Goal: Task Accomplishment & Management: Complete application form

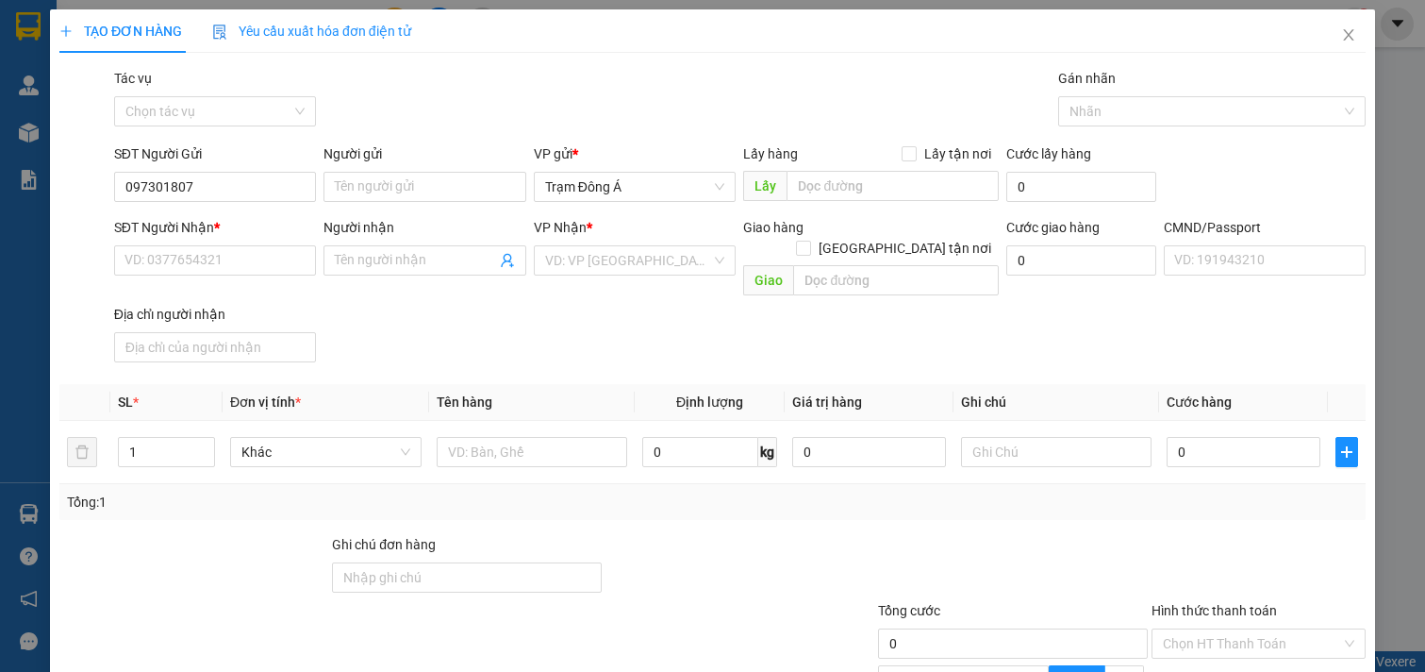
type input "0973018078"
click at [182, 220] on div "0973018078 - AN" at bounding box center [213, 224] width 177 height 21
type input "AN"
type input "0909655423"
type input "PHÚC"
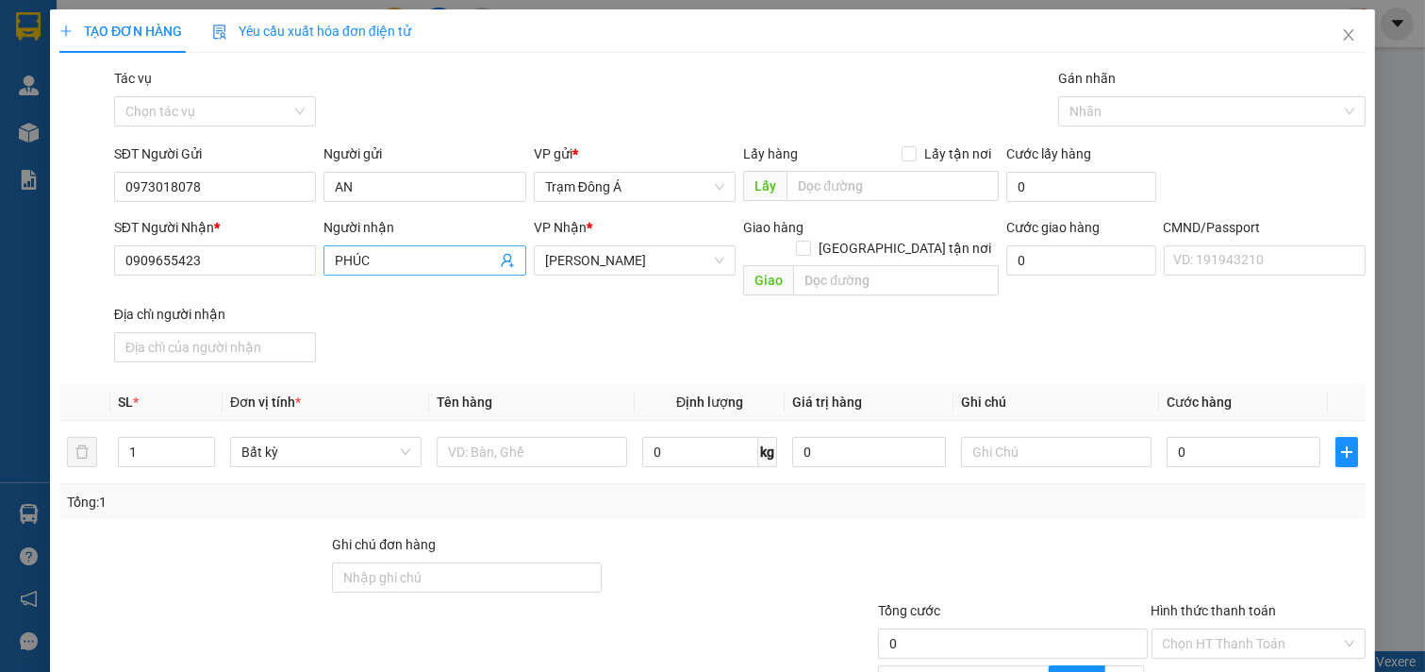
type input "0973018078"
drag, startPoint x: 401, startPoint y: 272, endPoint x: 191, endPoint y: 275, distance: 209.5
click at [191, 275] on div "SĐT Người Nhận * 0909655423 Người nhận PHÚC PHÚC VP Nhận * [PERSON_NAME] hàng […" at bounding box center [739, 293] width 1259 height 153
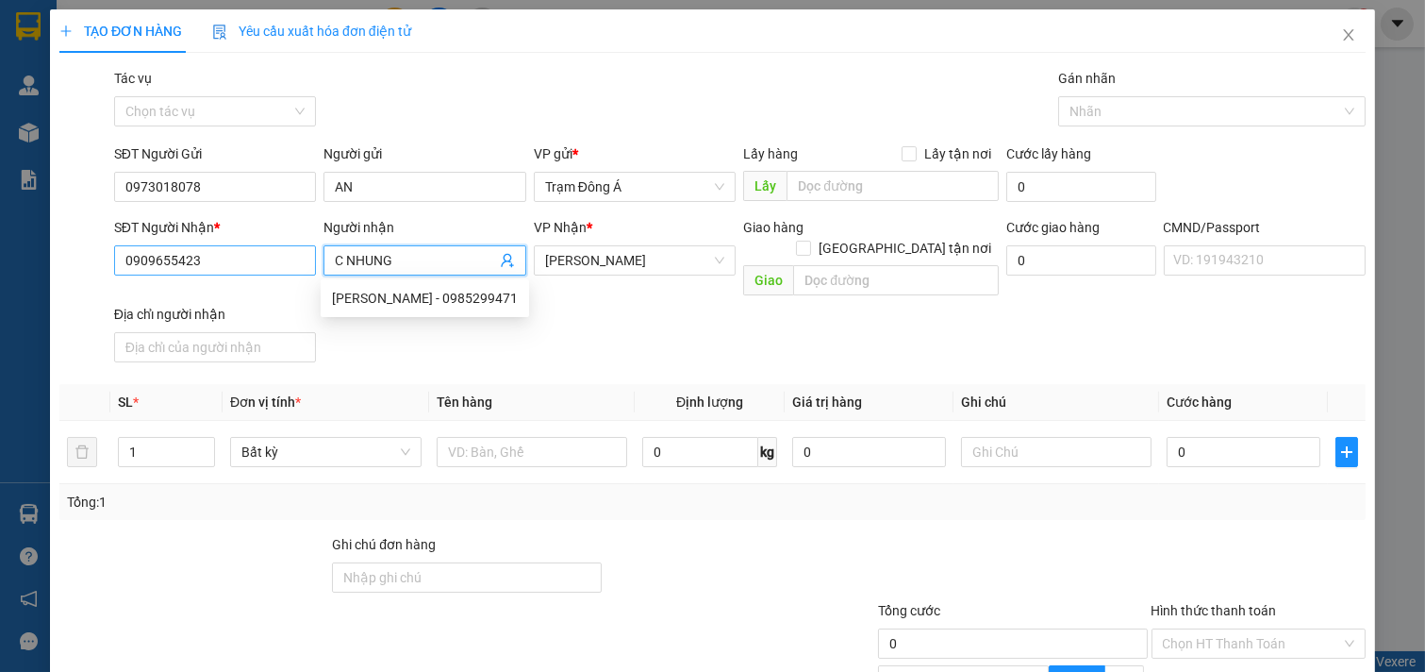
type input "C NHUNG"
drag, startPoint x: 214, startPoint y: 266, endPoint x: 0, endPoint y: 264, distance: 214.1
click at [0, 264] on div "TẠO ĐƠN HÀNG Yêu cầu xuất hóa đơn điện tử Transit Pickup Surcharge Ids Transit …" at bounding box center [712, 336] width 1425 height 672
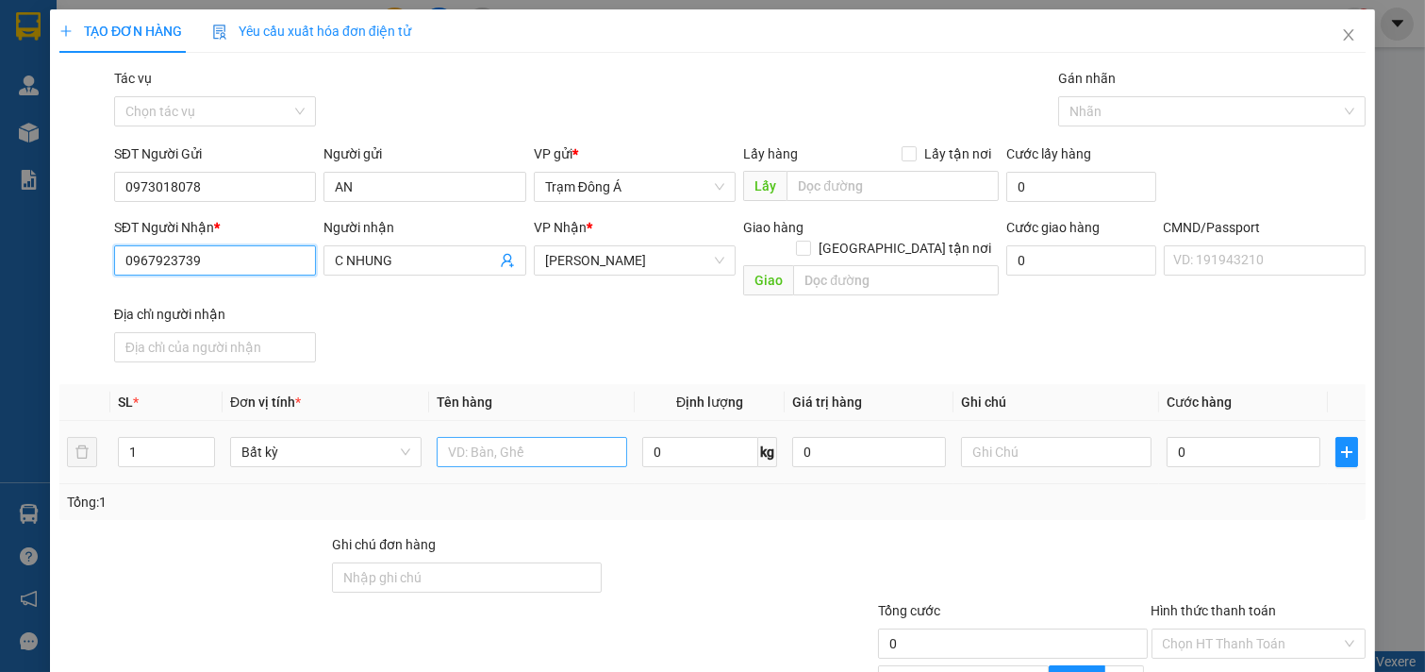
type input "0967923739"
click at [488, 437] on input "text" at bounding box center [532, 452] width 191 height 30
type input "1T MUX 20KG NP"
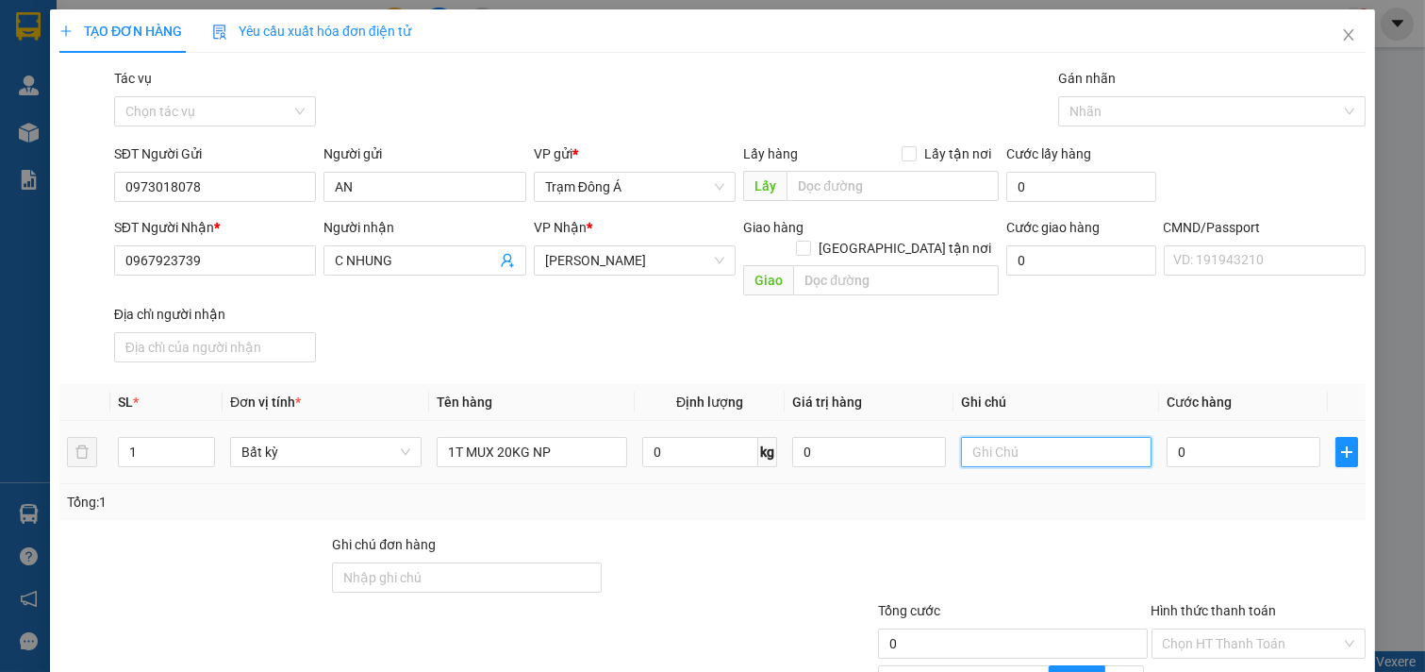
click at [1023, 437] on input "text" at bounding box center [1056, 452] width 191 height 30
type input "HUONGCK"
type input "4"
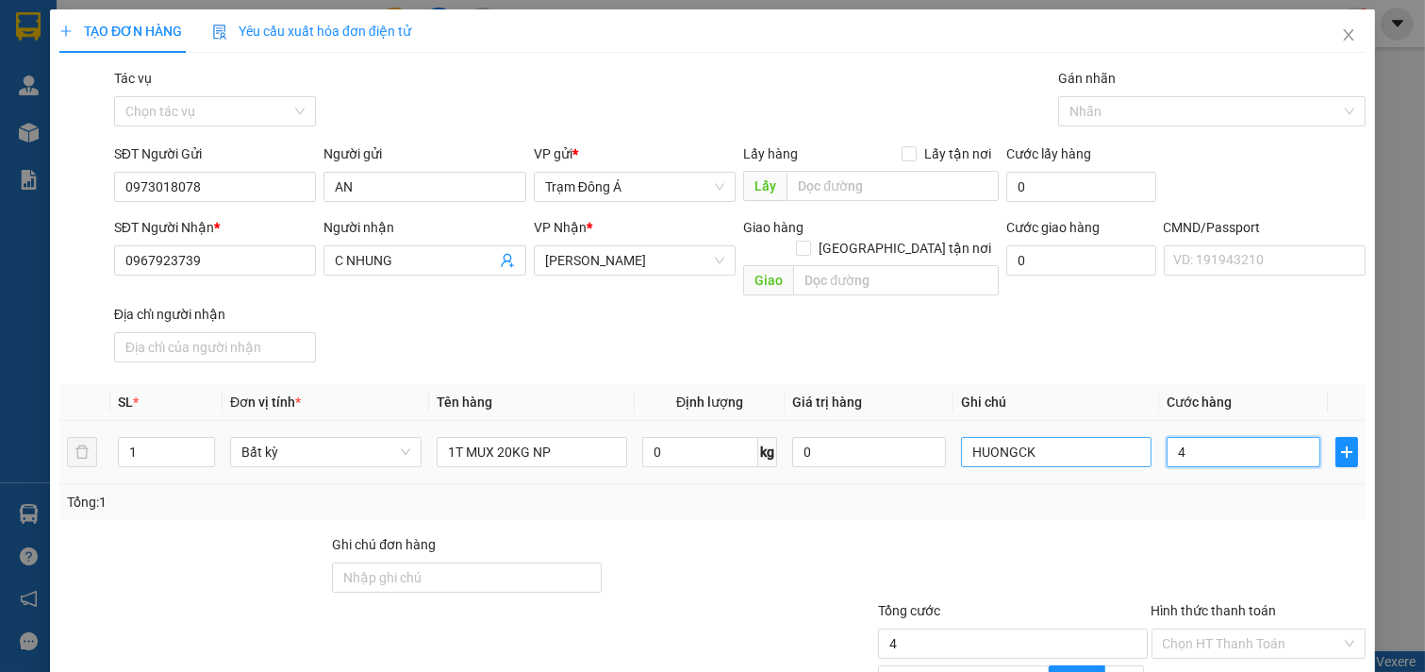
type input "40"
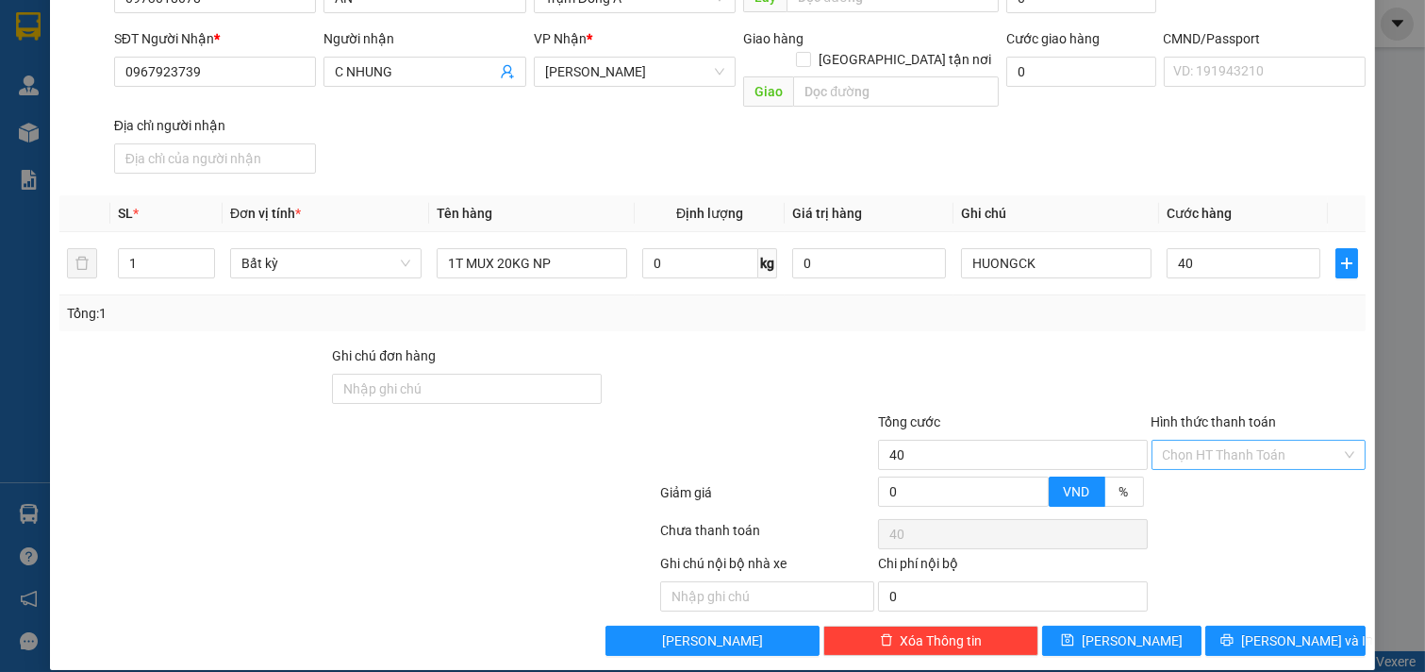
type input "40.000"
click at [1198, 441] on input "Hình thức thanh toán" at bounding box center [1252, 455] width 179 height 28
drag, startPoint x: 1198, startPoint y: 467, endPoint x: 1323, endPoint y: 572, distance: 162.7
click at [1200, 468] on div "Tại văn phòng" at bounding box center [1246, 471] width 190 height 21
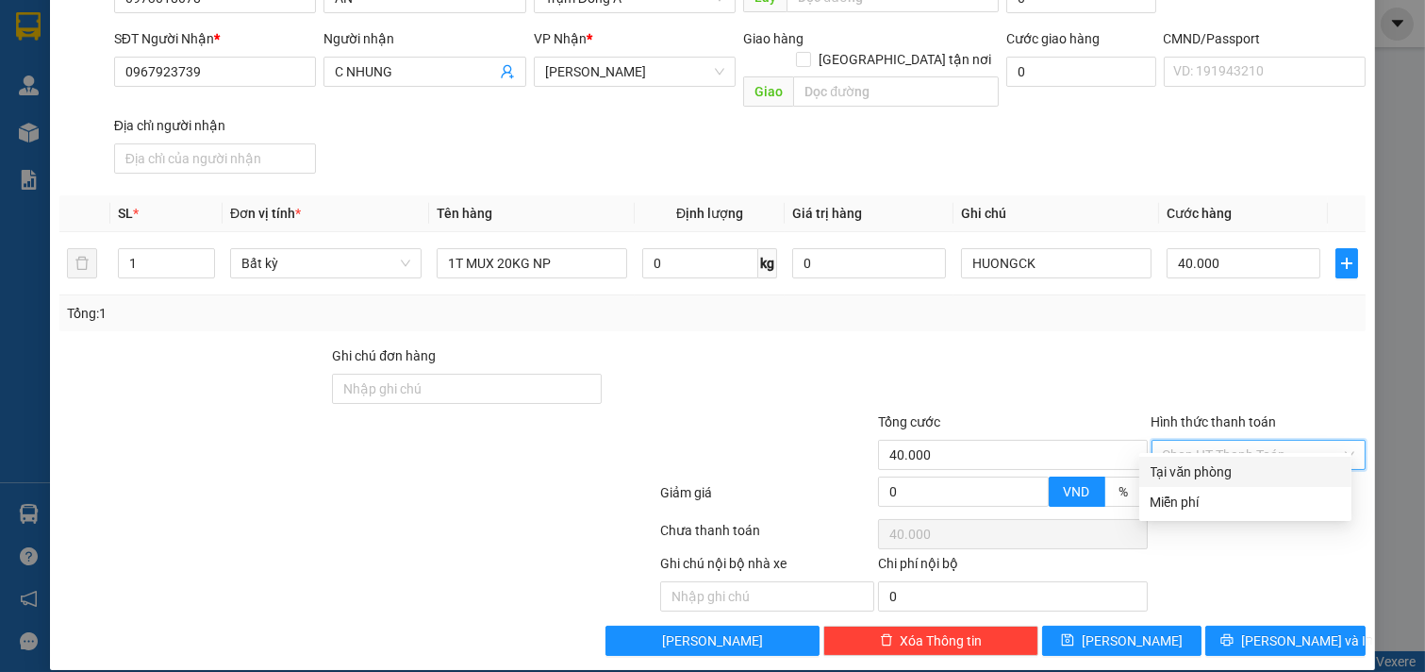
type input "0"
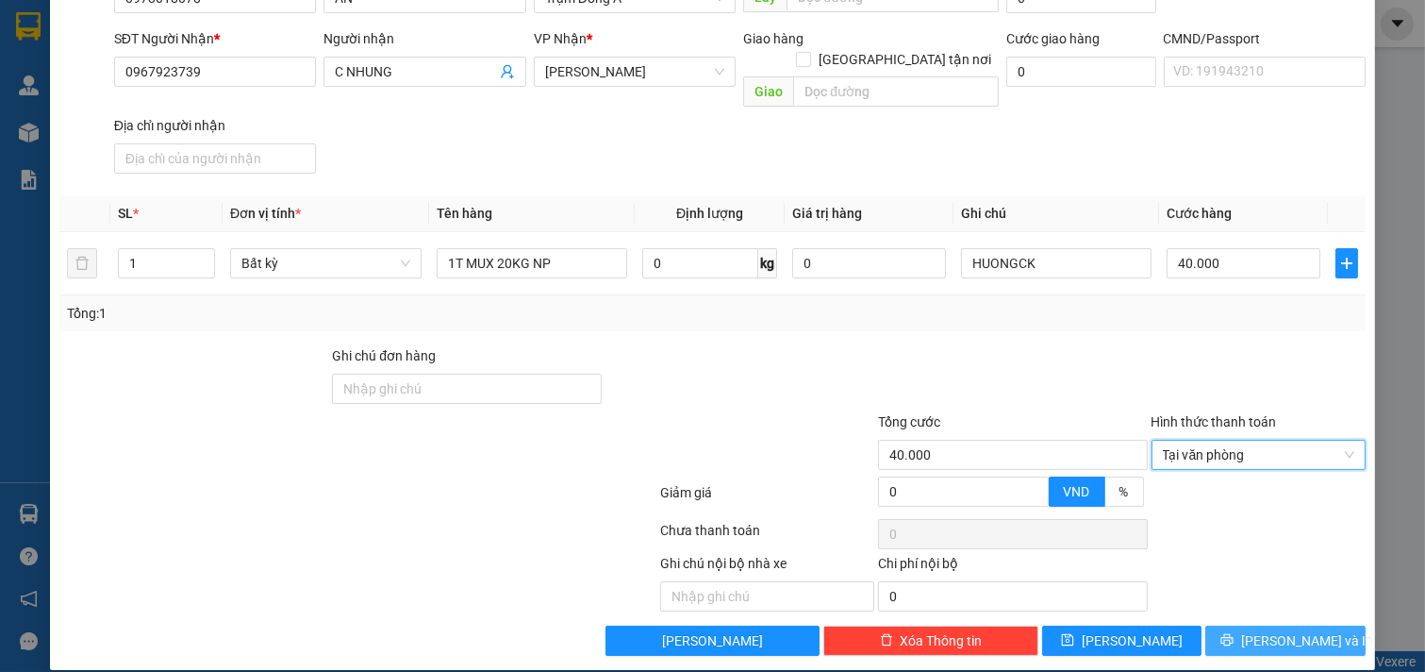
click at [1298, 625] on button "[PERSON_NAME] và In" at bounding box center [1286, 640] width 160 height 30
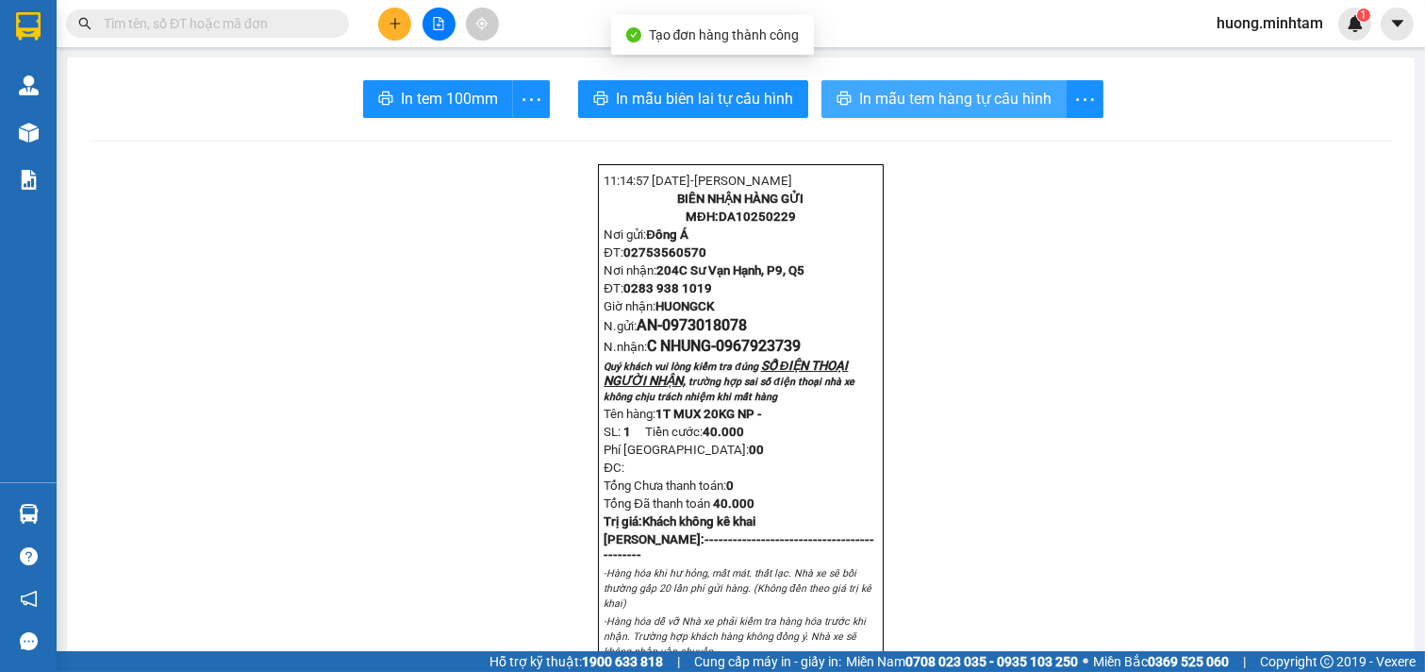
click at [988, 92] on span "In mẫu tem hàng tự cấu hình" at bounding box center [955, 99] width 192 height 24
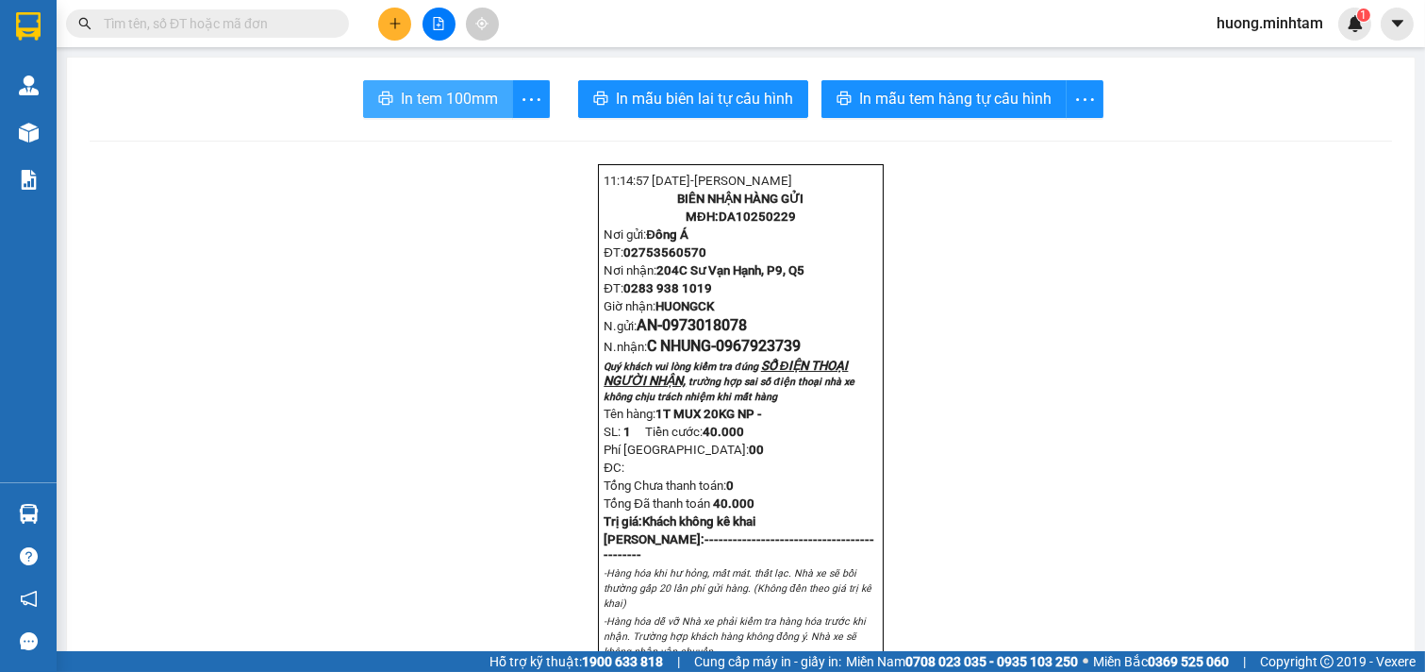
click at [439, 116] on button "In tem 100mm" at bounding box center [438, 99] width 150 height 38
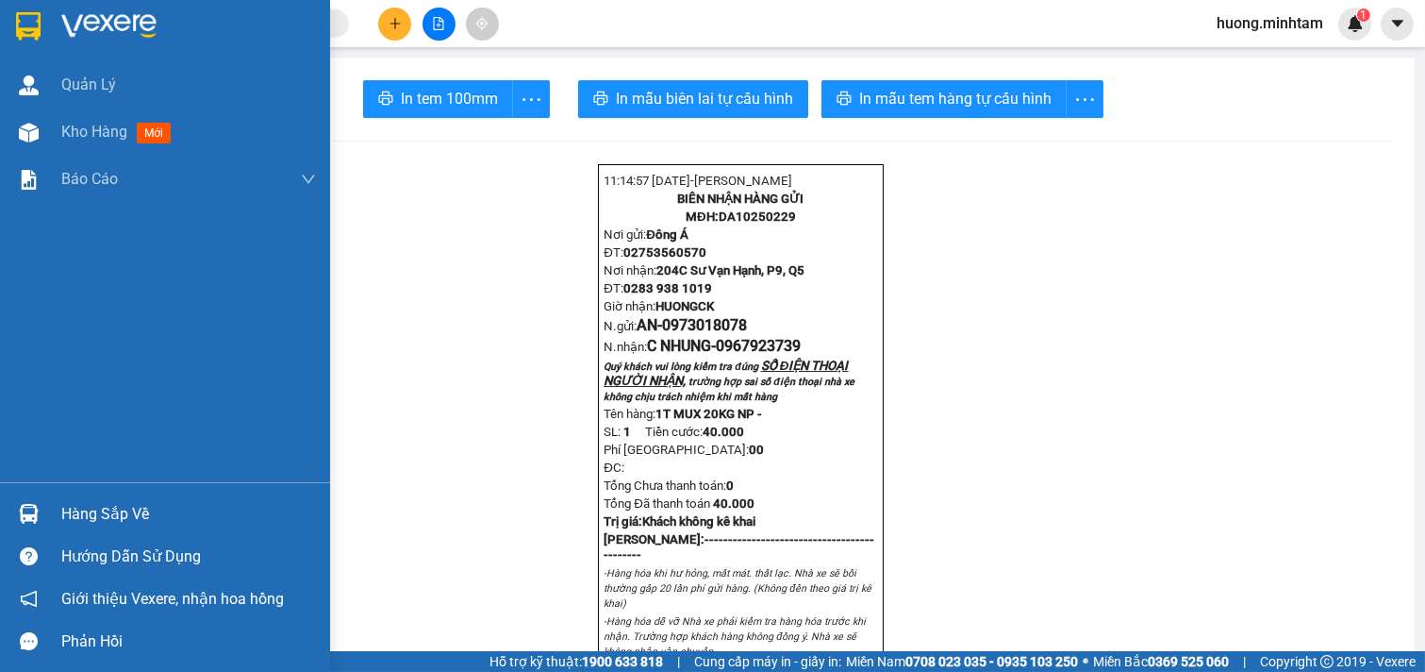
drag, startPoint x: 115, startPoint y: 130, endPoint x: 277, endPoint y: 0, distance: 208.0
click at [114, 133] on span "Kho hàng" at bounding box center [94, 132] width 66 height 18
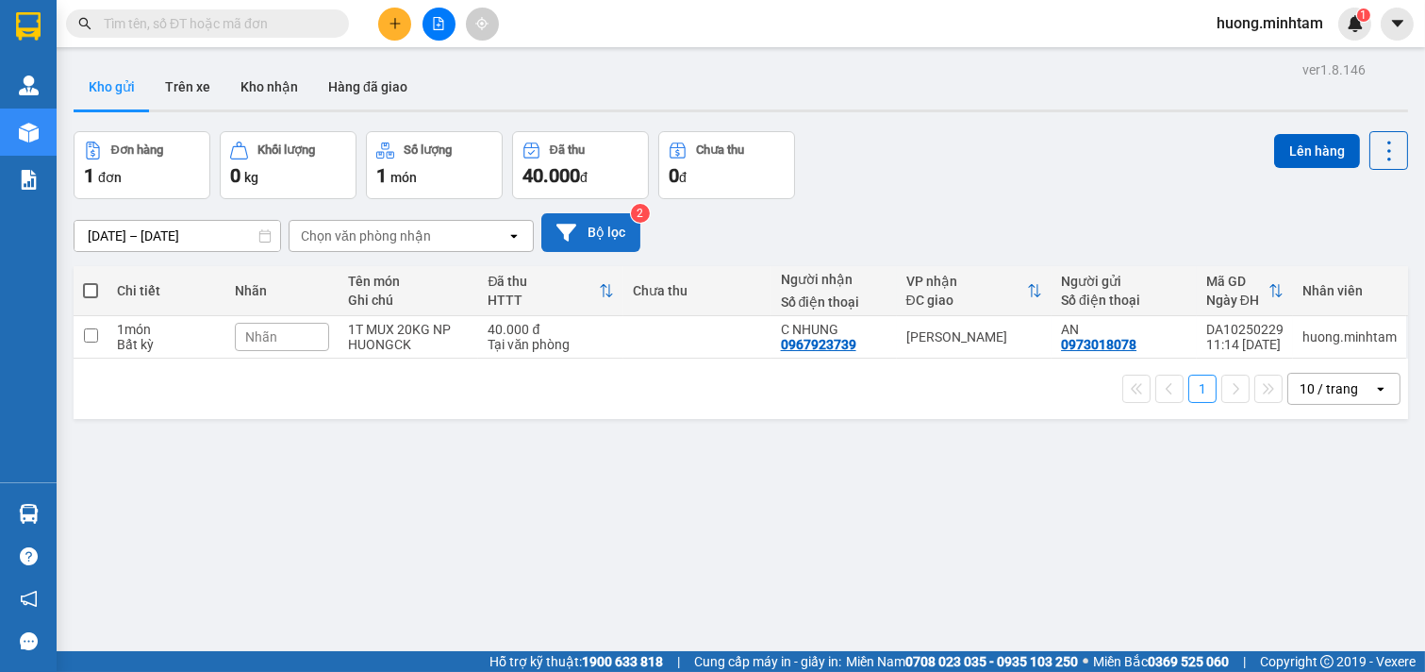
click at [592, 243] on button "Bộ lọc" at bounding box center [590, 232] width 99 height 39
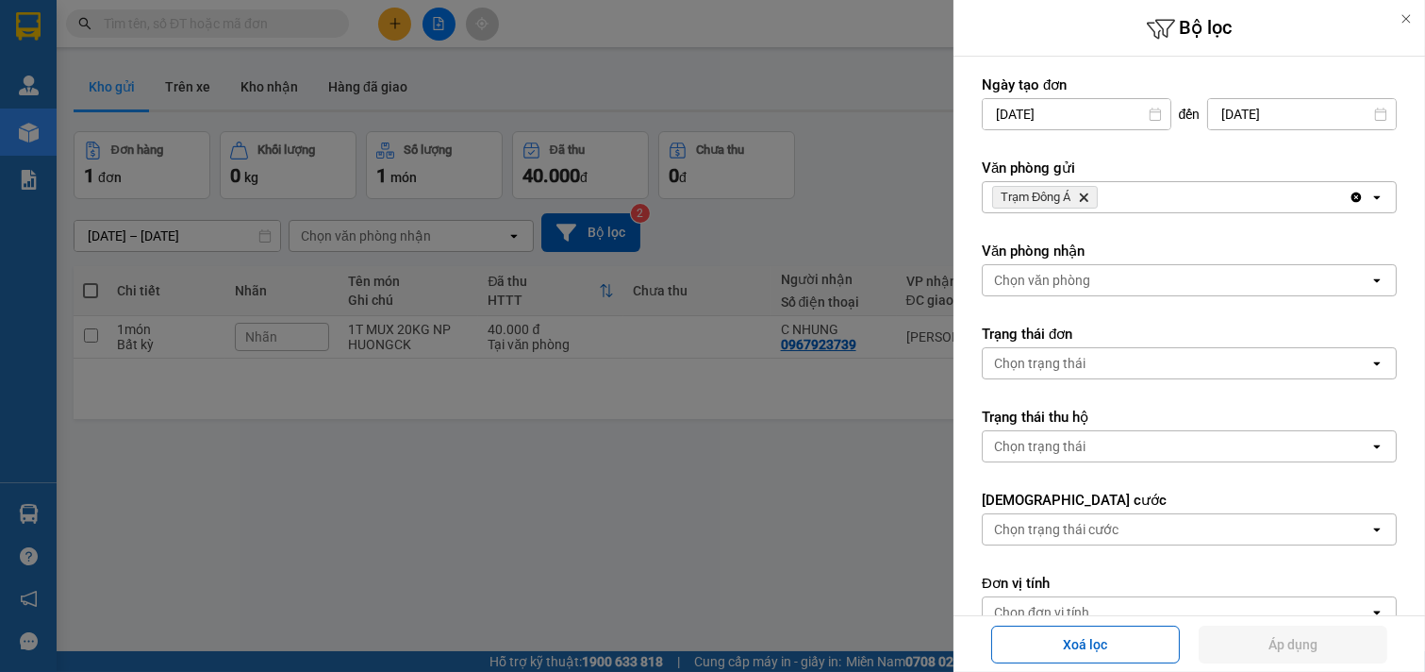
click at [1133, 196] on div "Trạm Đông Á Delete" at bounding box center [1166, 197] width 366 height 30
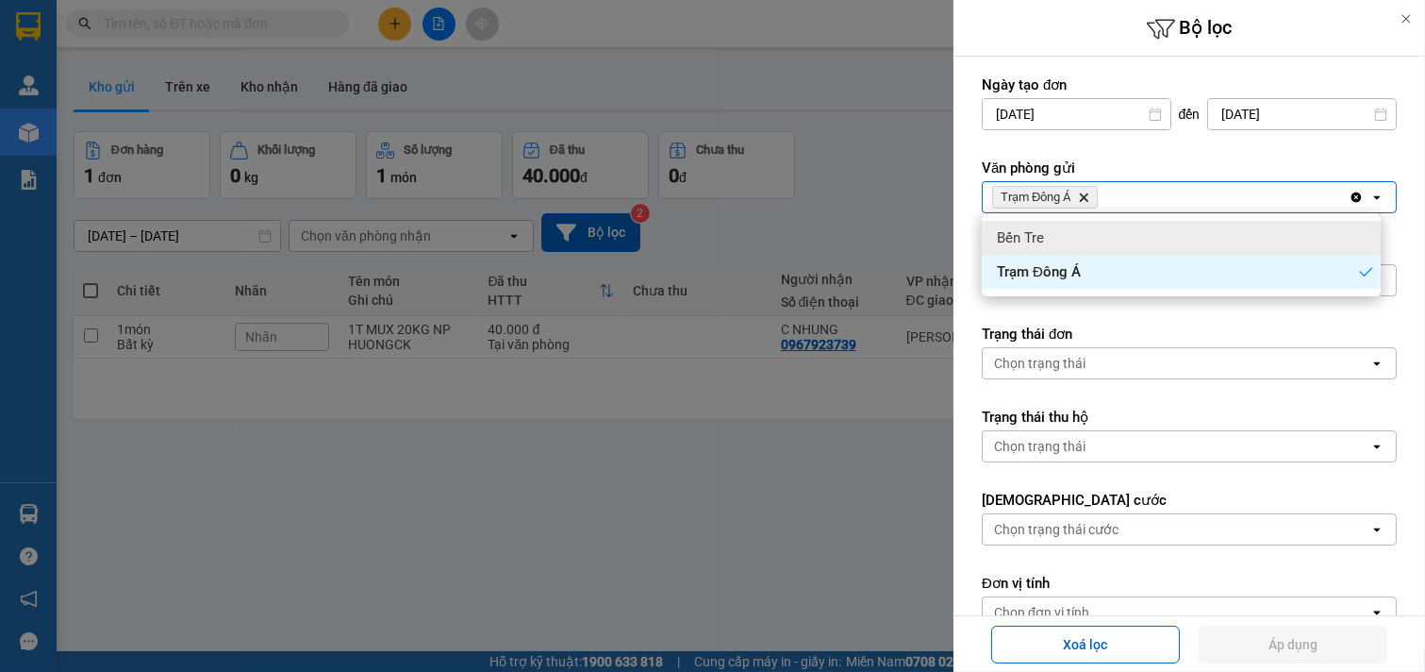
click at [1111, 239] on div "Bến Tre" at bounding box center [1181, 238] width 399 height 34
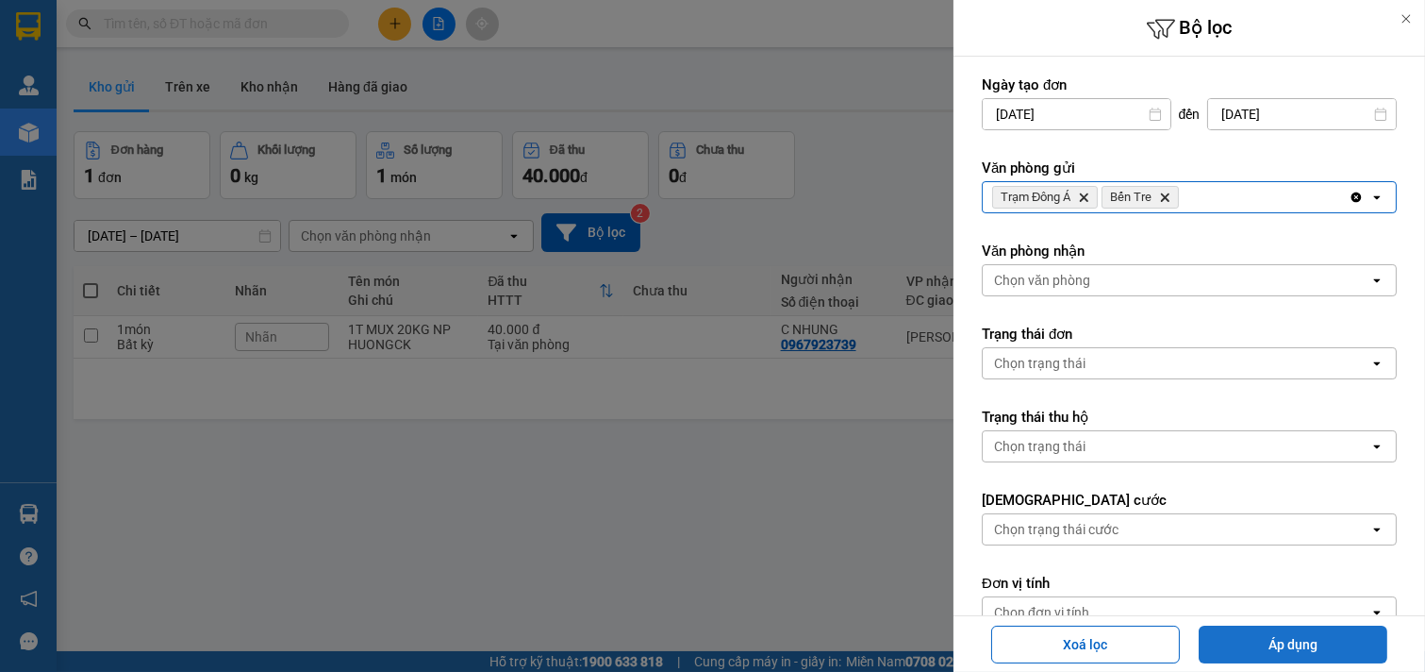
click at [1283, 655] on button "Áp dụng" at bounding box center [1293, 644] width 189 height 38
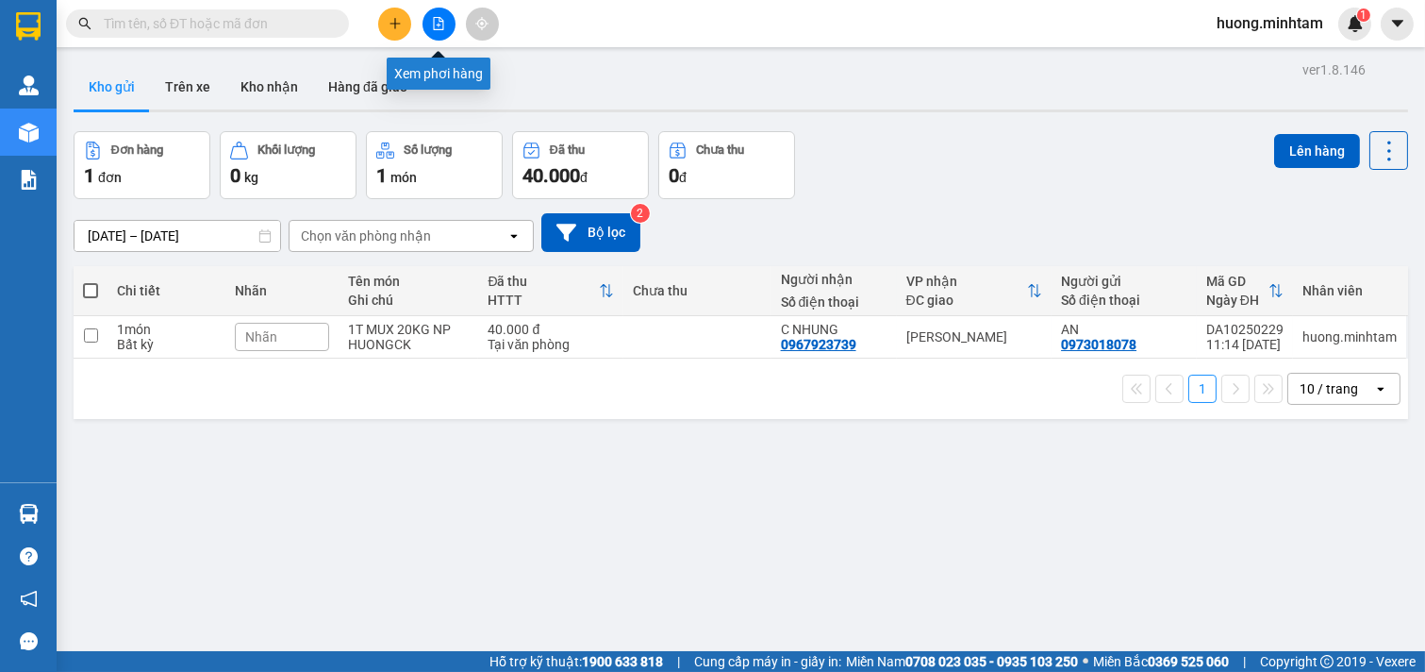
click at [444, 28] on icon "file-add" at bounding box center [438, 23] width 13 height 13
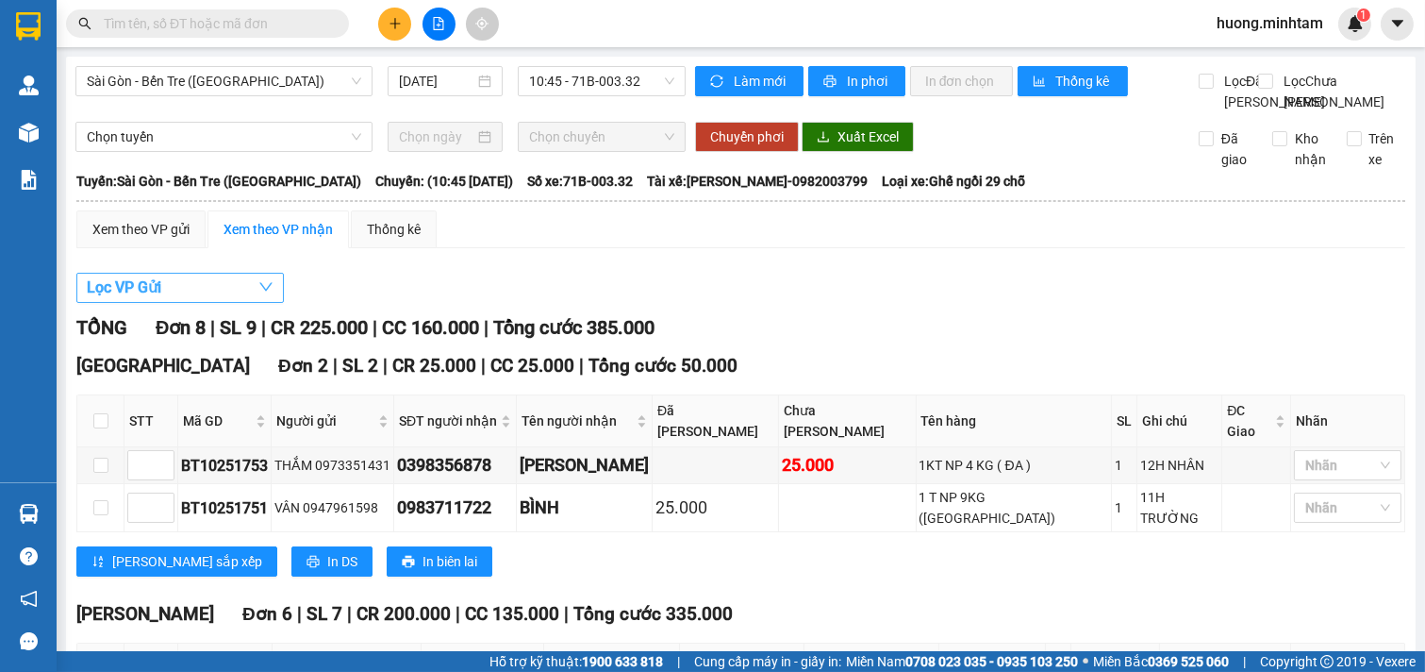
click at [325, 81] on span "Sài Gòn - Bến Tre ([GEOGRAPHIC_DATA])" at bounding box center [224, 81] width 275 height 28
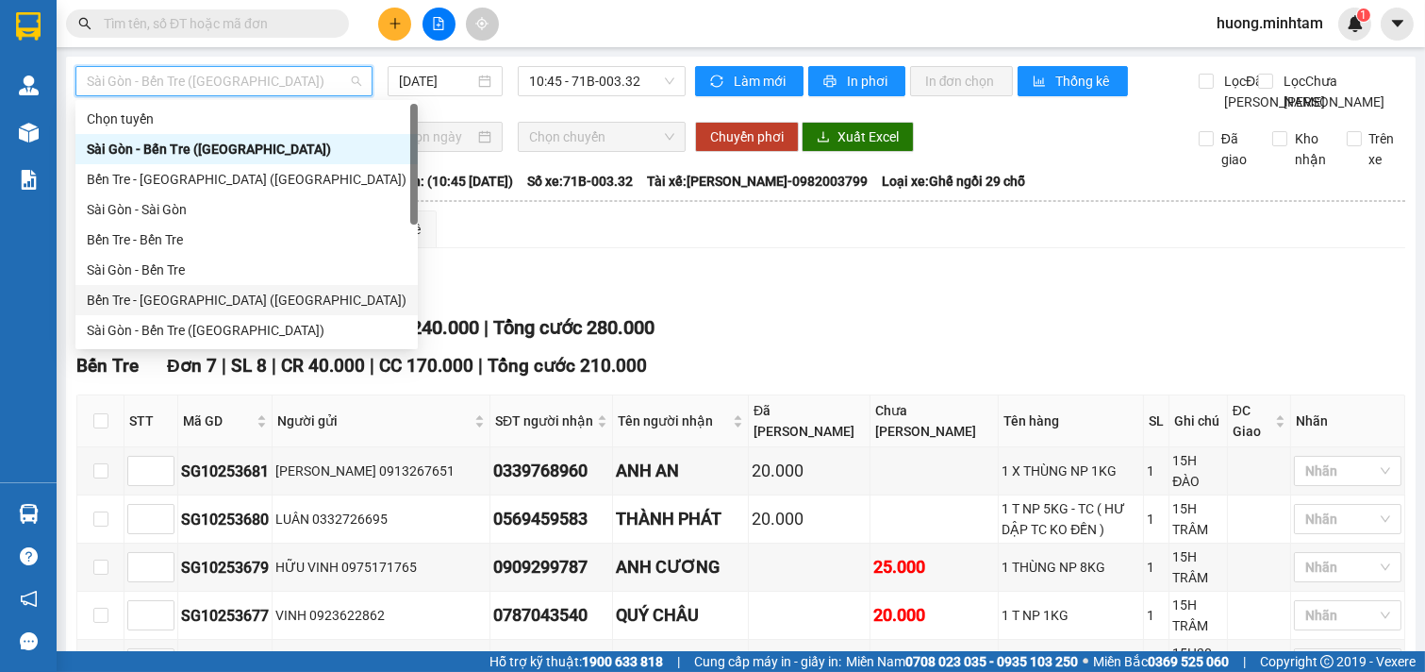
click at [193, 299] on div "Bến Tre - [GEOGRAPHIC_DATA] ([GEOGRAPHIC_DATA])" at bounding box center [247, 300] width 320 height 21
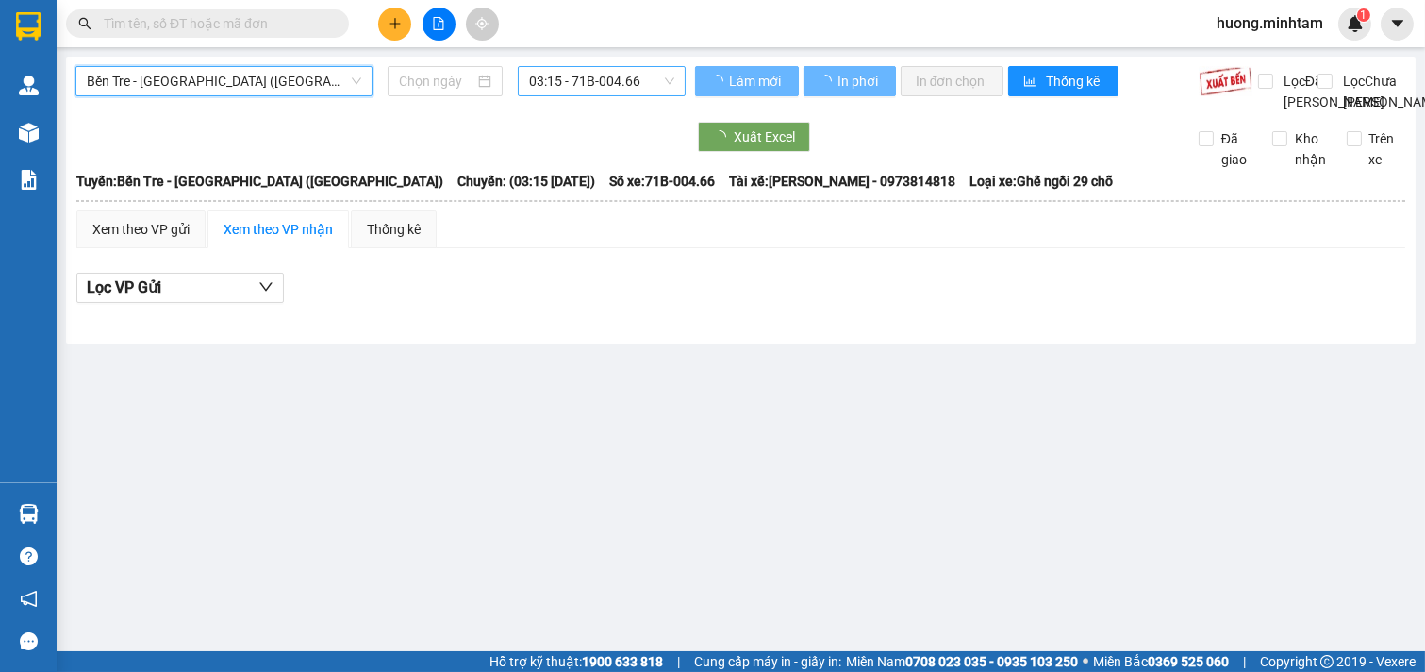
type input "[DATE]"
click at [570, 75] on span "03:15 - 71B-004.66" at bounding box center [601, 81] width 144 height 28
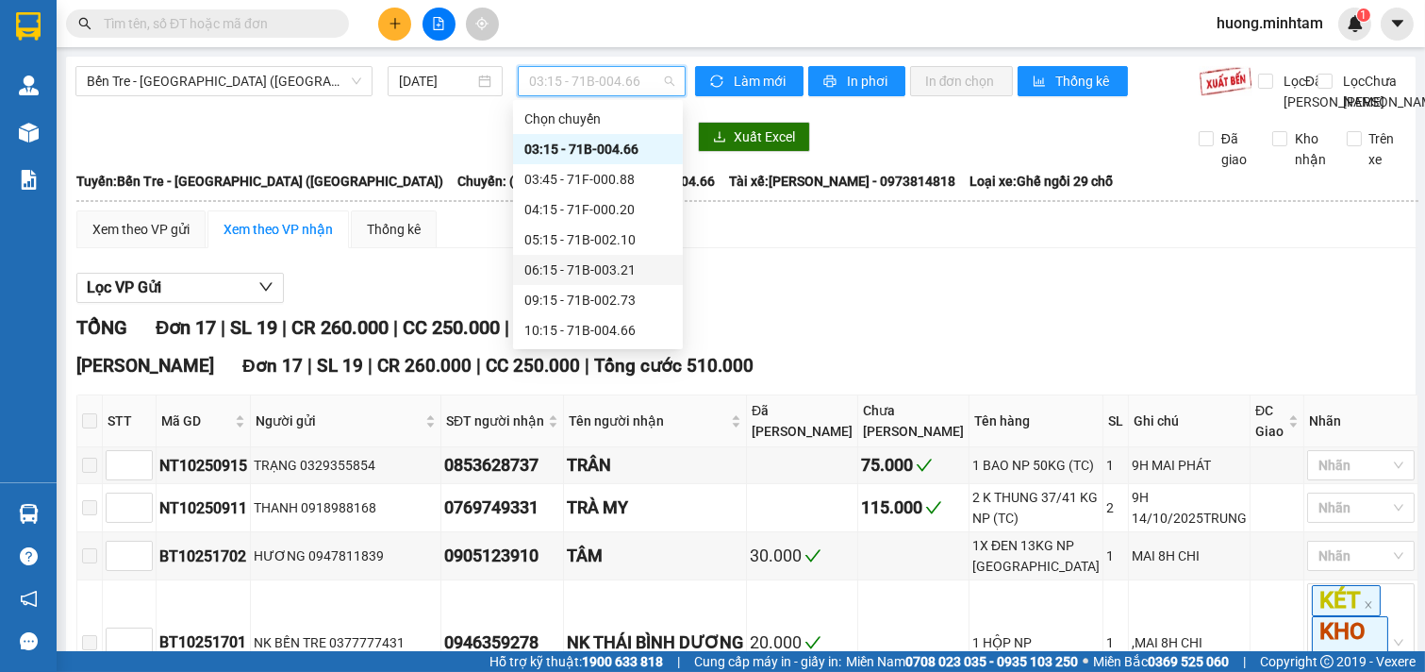
scroll to position [105, 0]
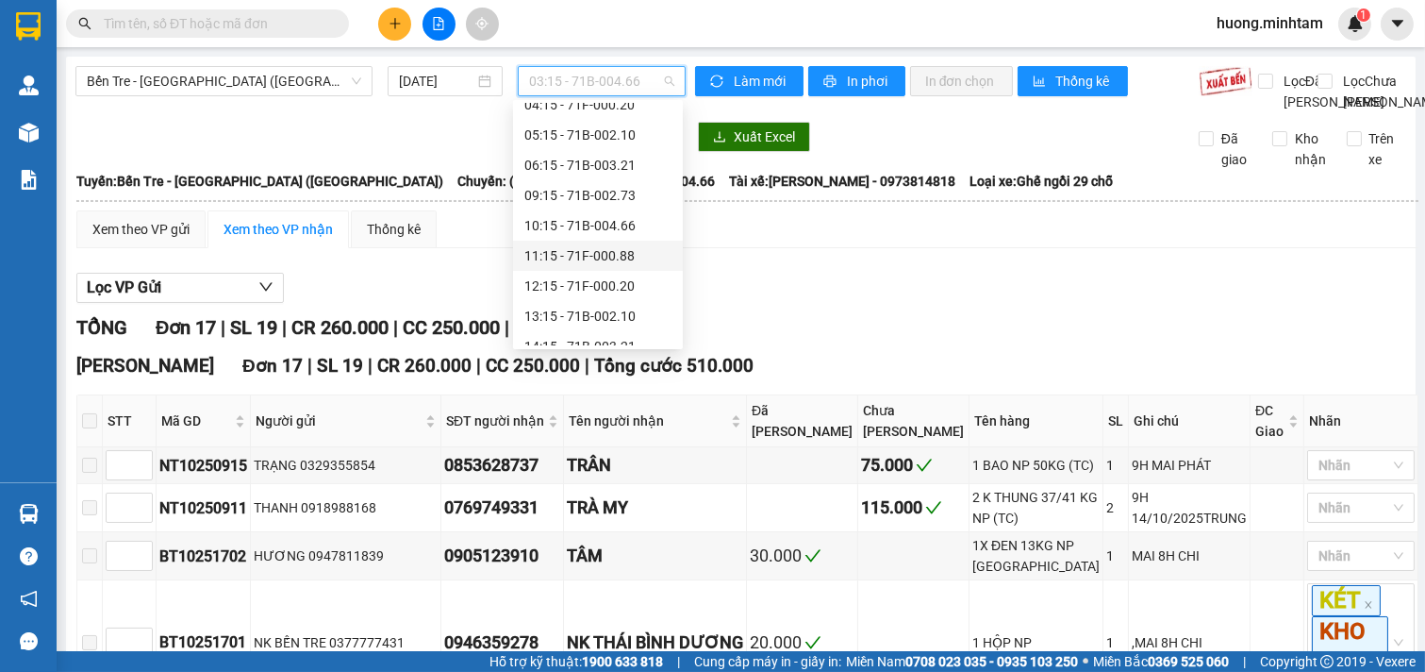
click at [588, 260] on div "11:15 - 71F-000.88" at bounding box center [597, 255] width 147 height 21
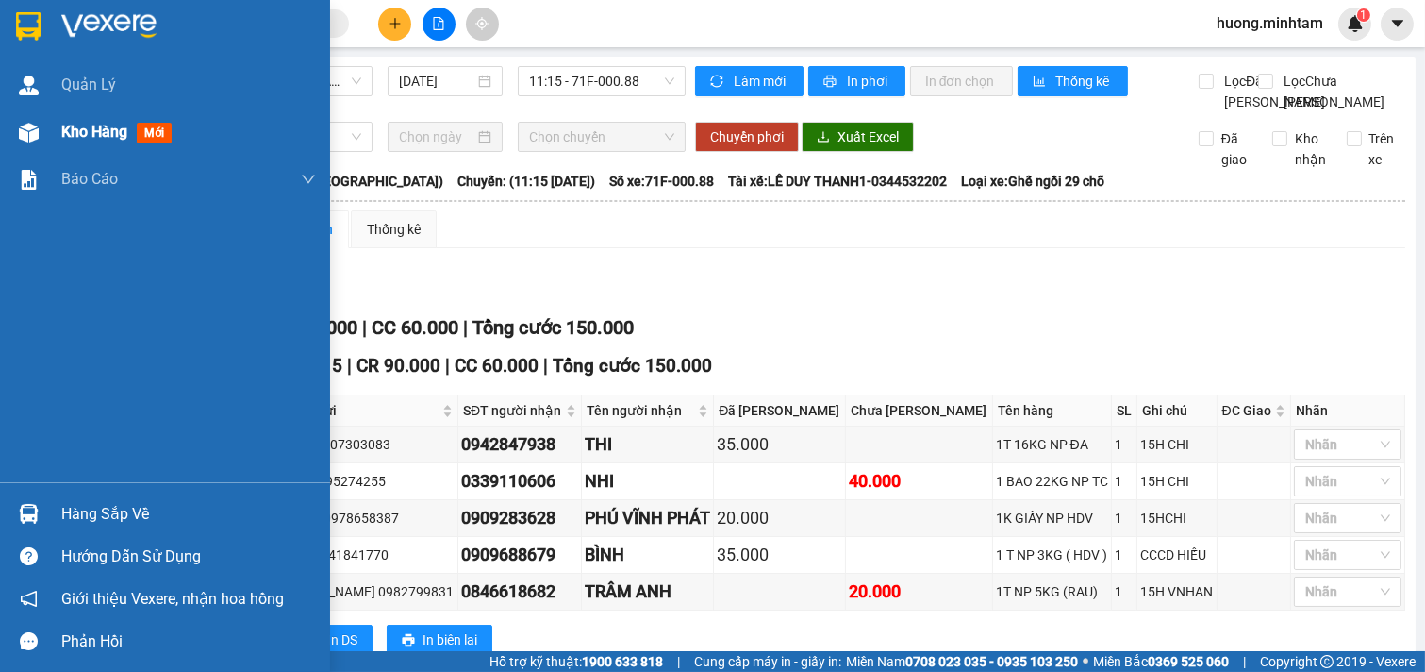
click at [113, 115] on div "Kho hàng mới" at bounding box center [188, 131] width 255 height 47
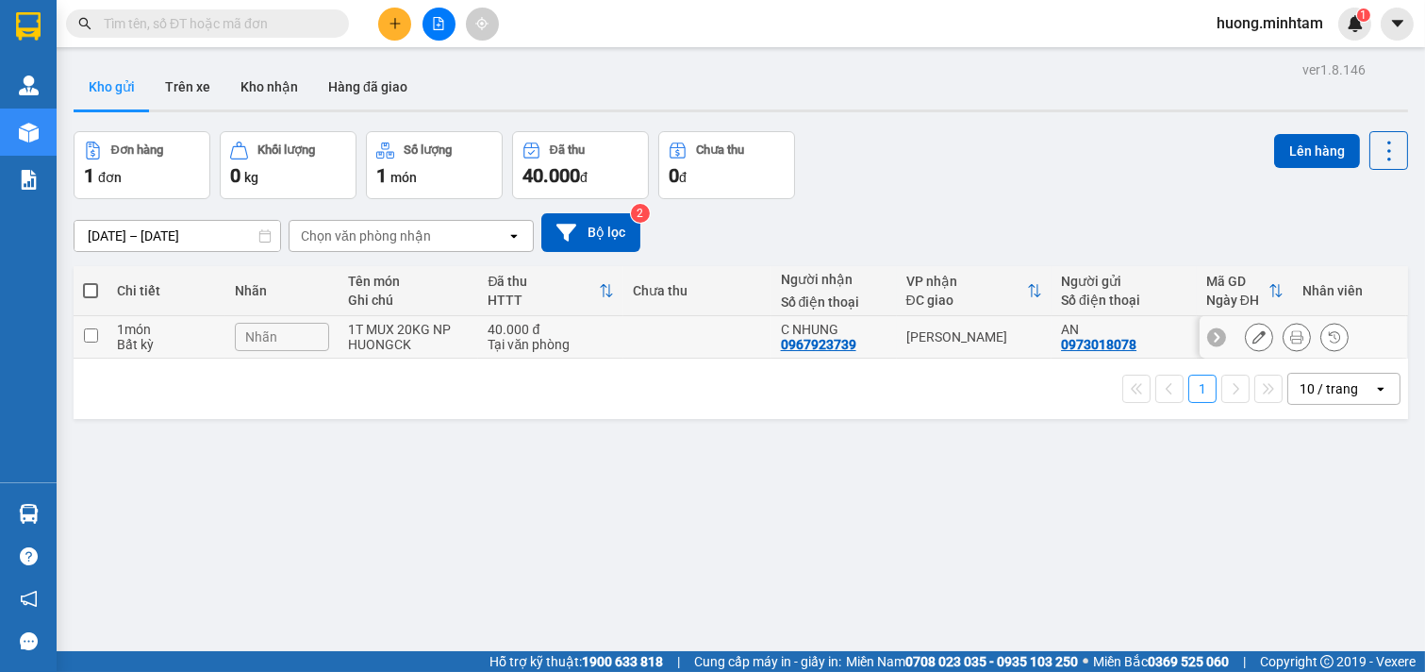
click at [80, 343] on td at bounding box center [91, 337] width 34 height 42
checkbox input "true"
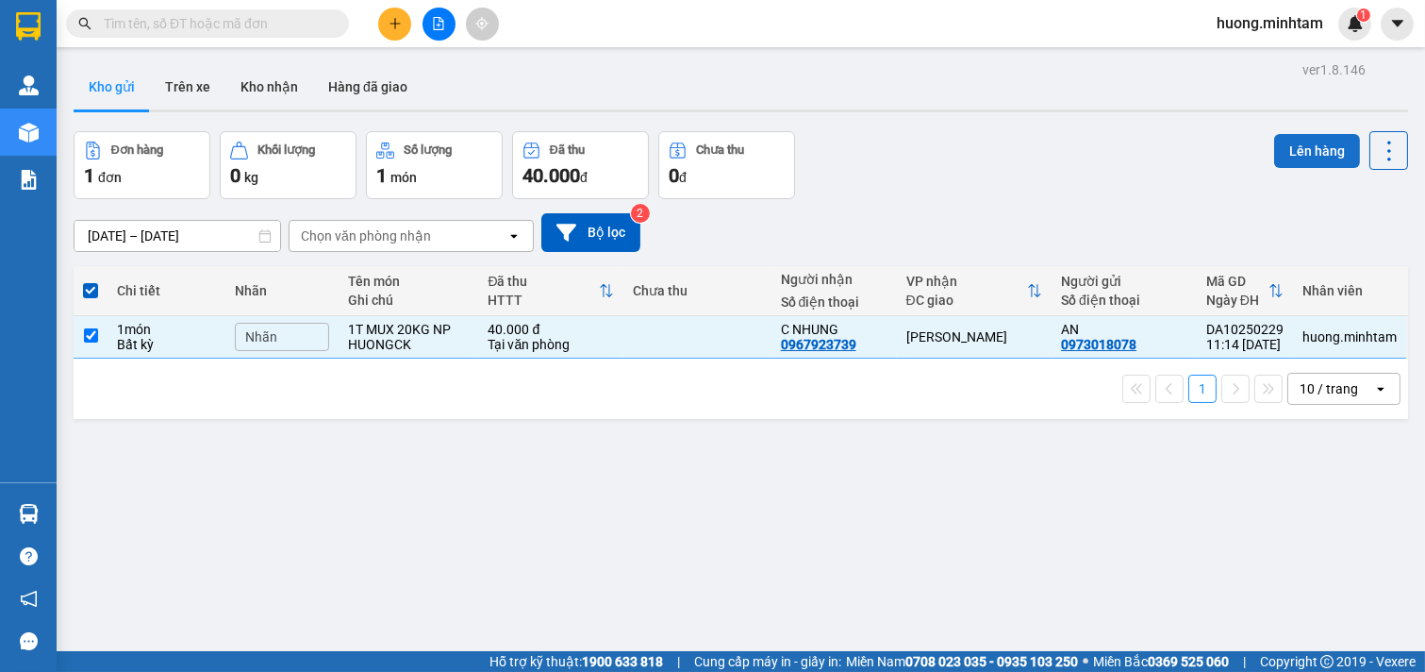
click at [1300, 153] on button "Lên hàng" at bounding box center [1317, 151] width 86 height 34
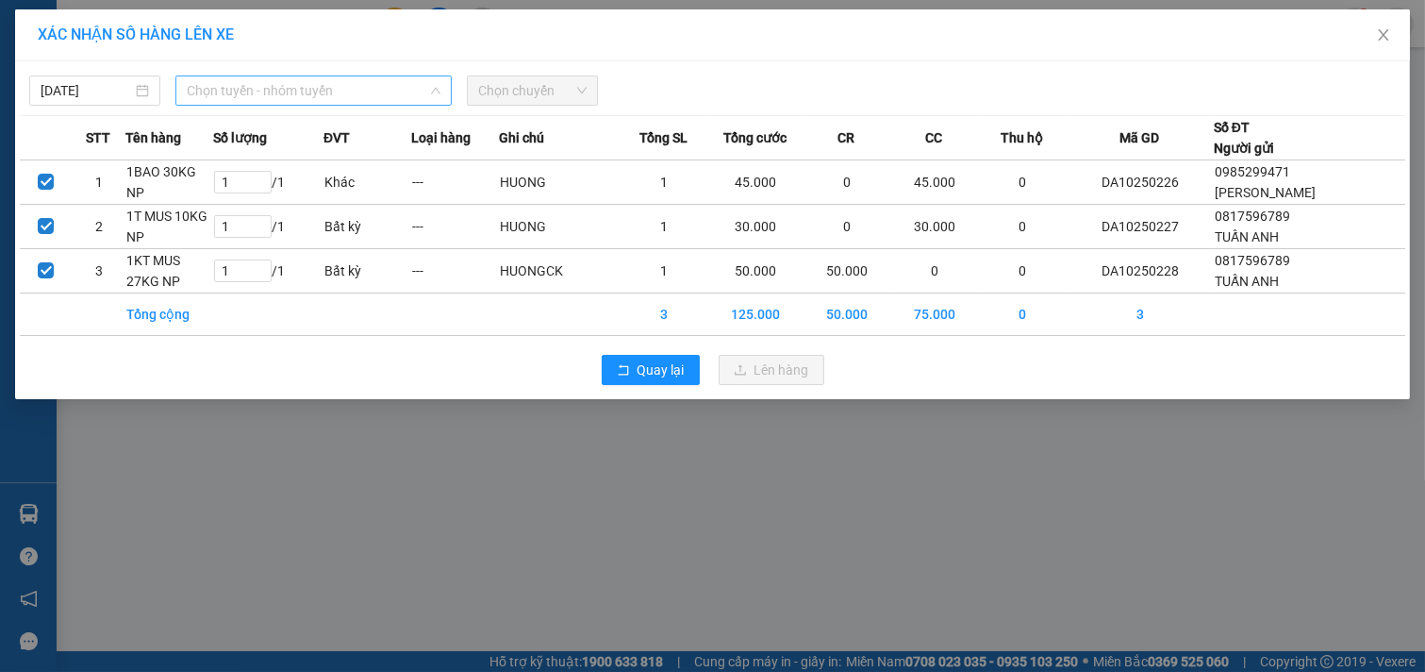
click at [410, 92] on span "Chọn tuyến - nhóm tuyến" at bounding box center [314, 90] width 254 height 28
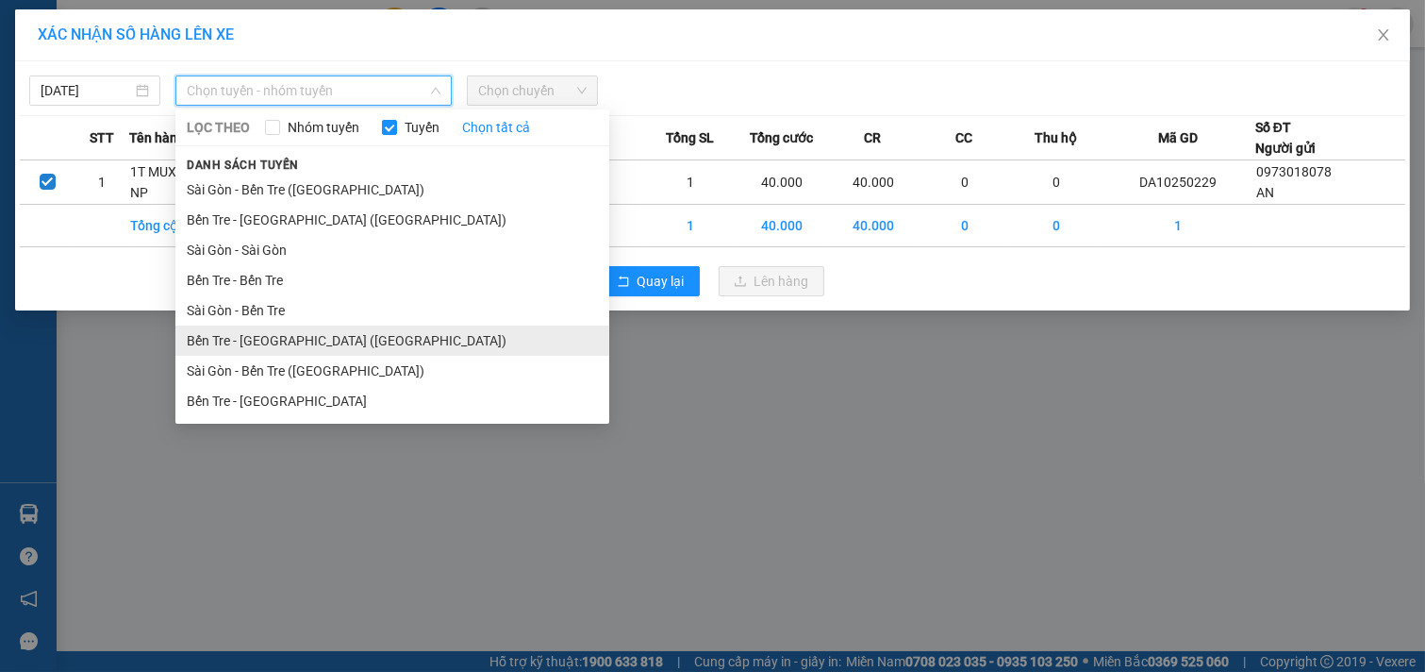
click at [347, 337] on li "Bến Tre - [GEOGRAPHIC_DATA] ([GEOGRAPHIC_DATA])" at bounding box center [392, 340] width 434 height 30
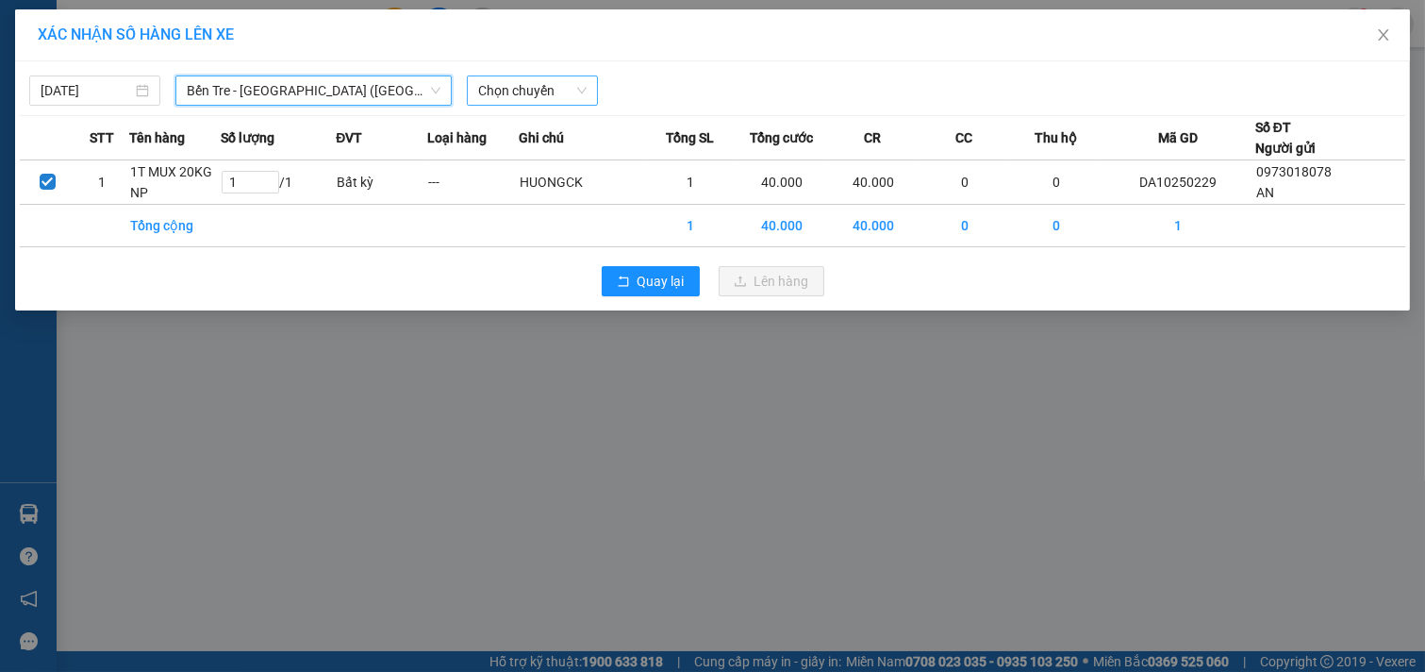
click at [566, 91] on span "Chọn chuyến" at bounding box center [532, 90] width 108 height 28
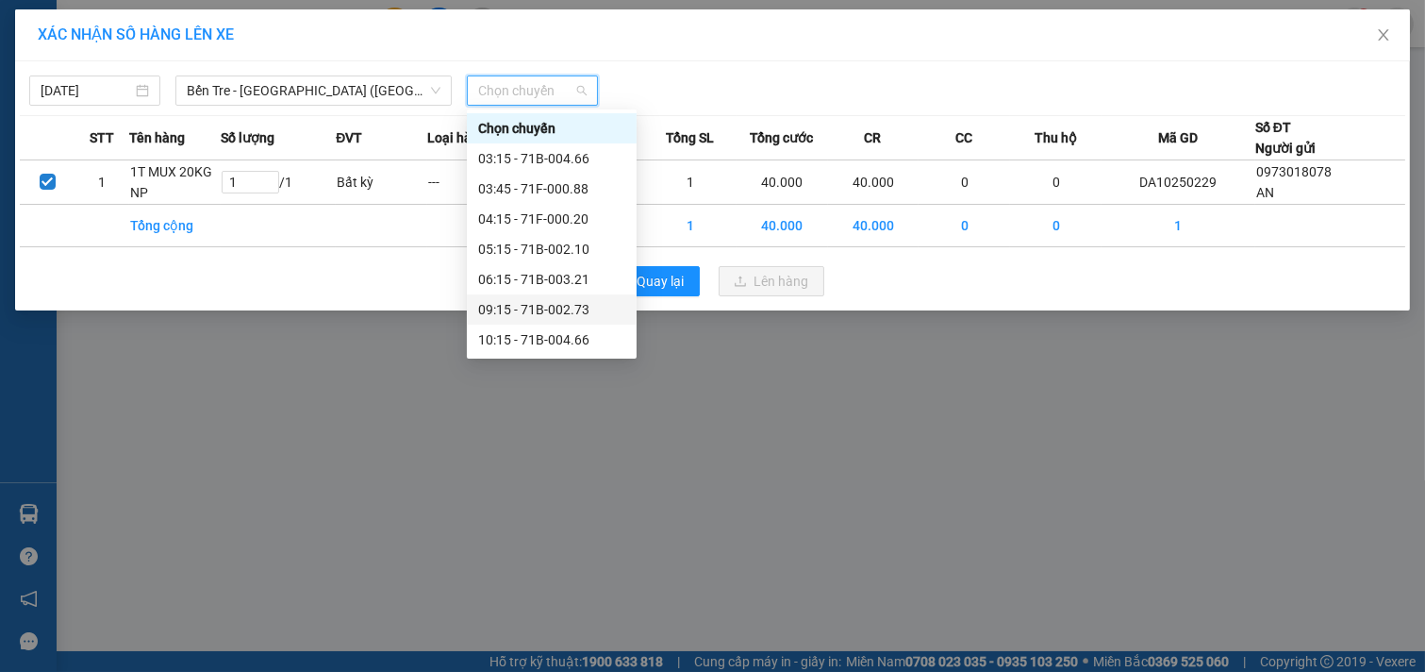
scroll to position [105, 0]
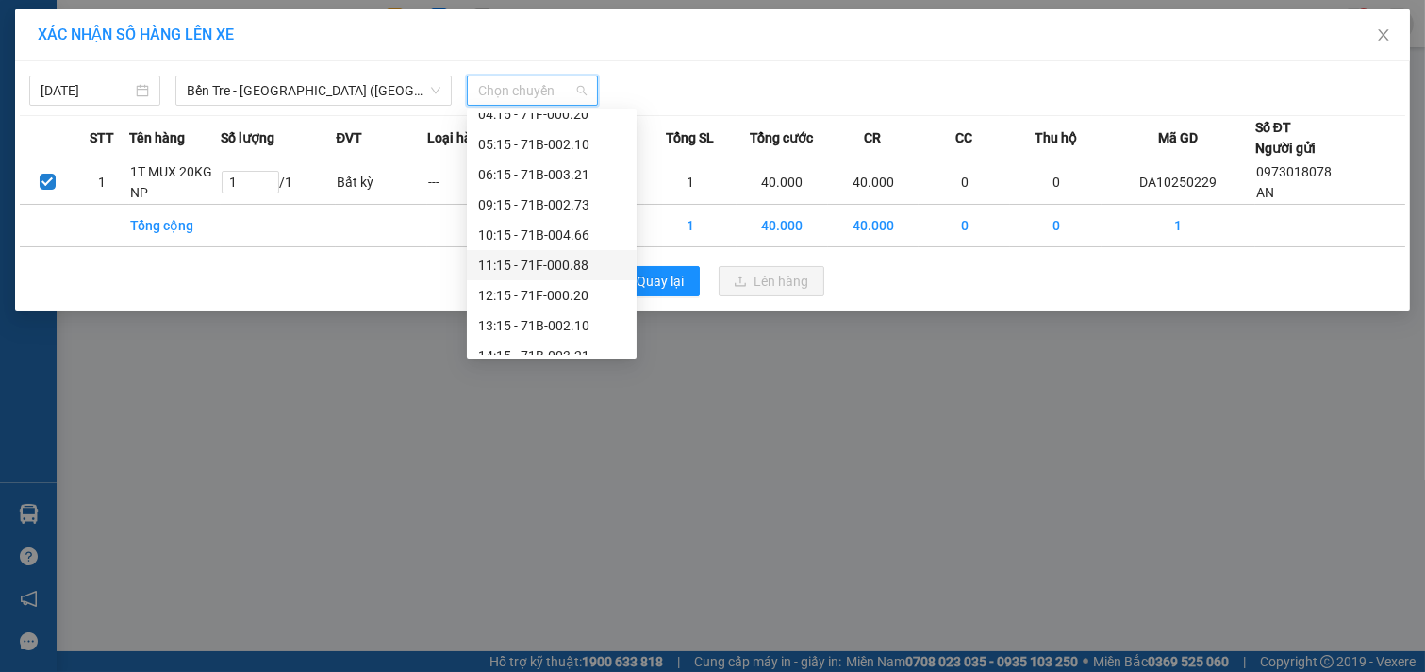
click at [569, 261] on div "11:15 - 71F-000.88" at bounding box center [551, 265] width 147 height 21
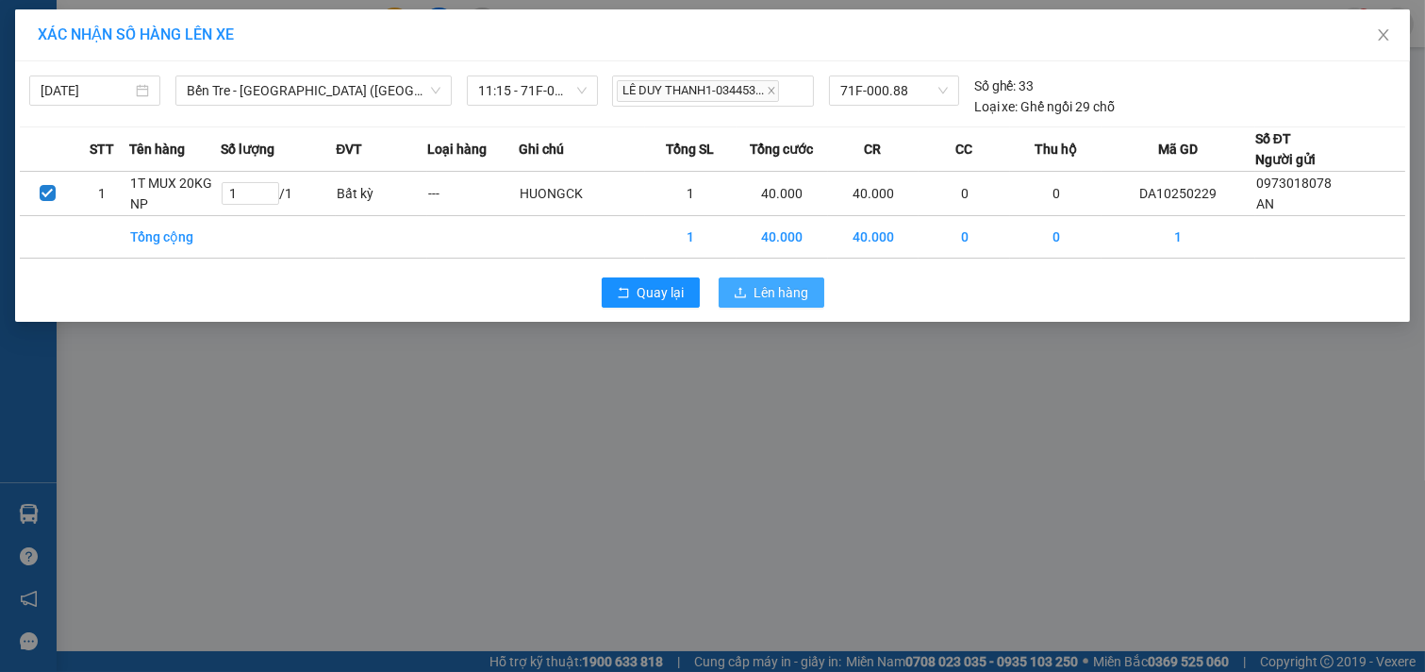
click at [775, 292] on span "Lên hàng" at bounding box center [782, 292] width 55 height 21
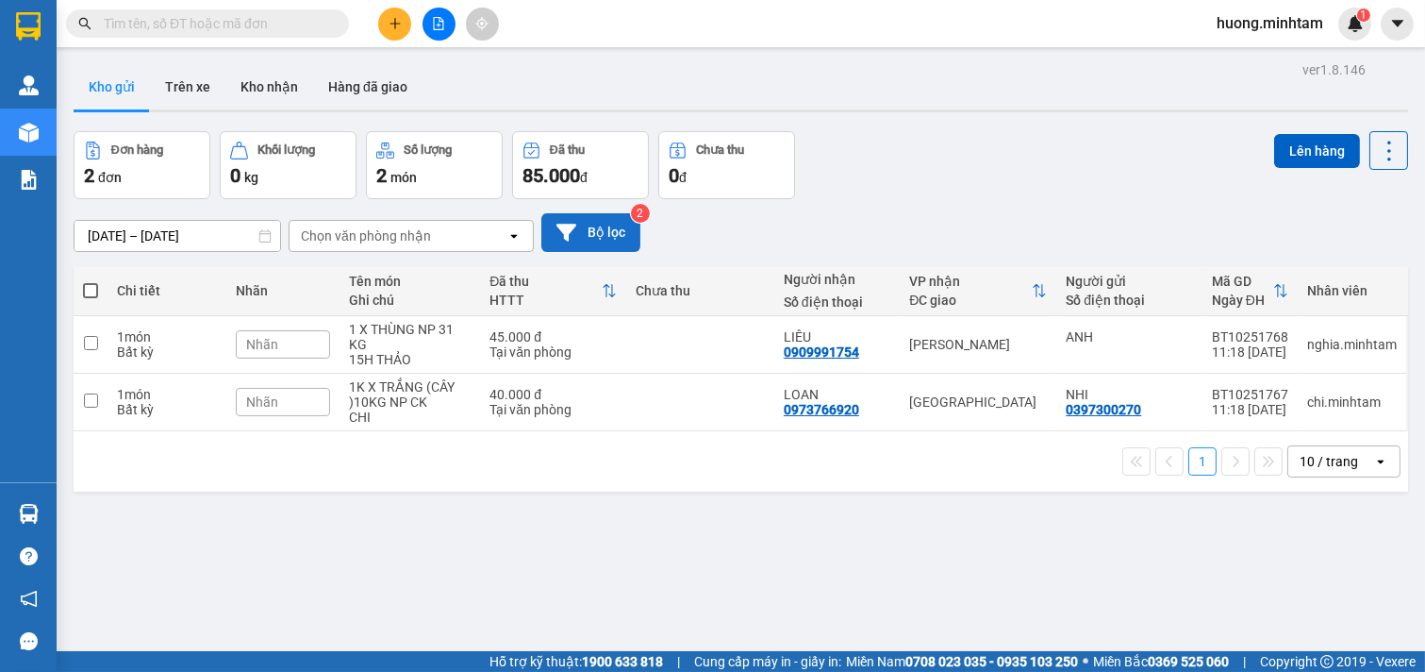
click at [604, 236] on button "Bộ lọc" at bounding box center [590, 232] width 99 height 39
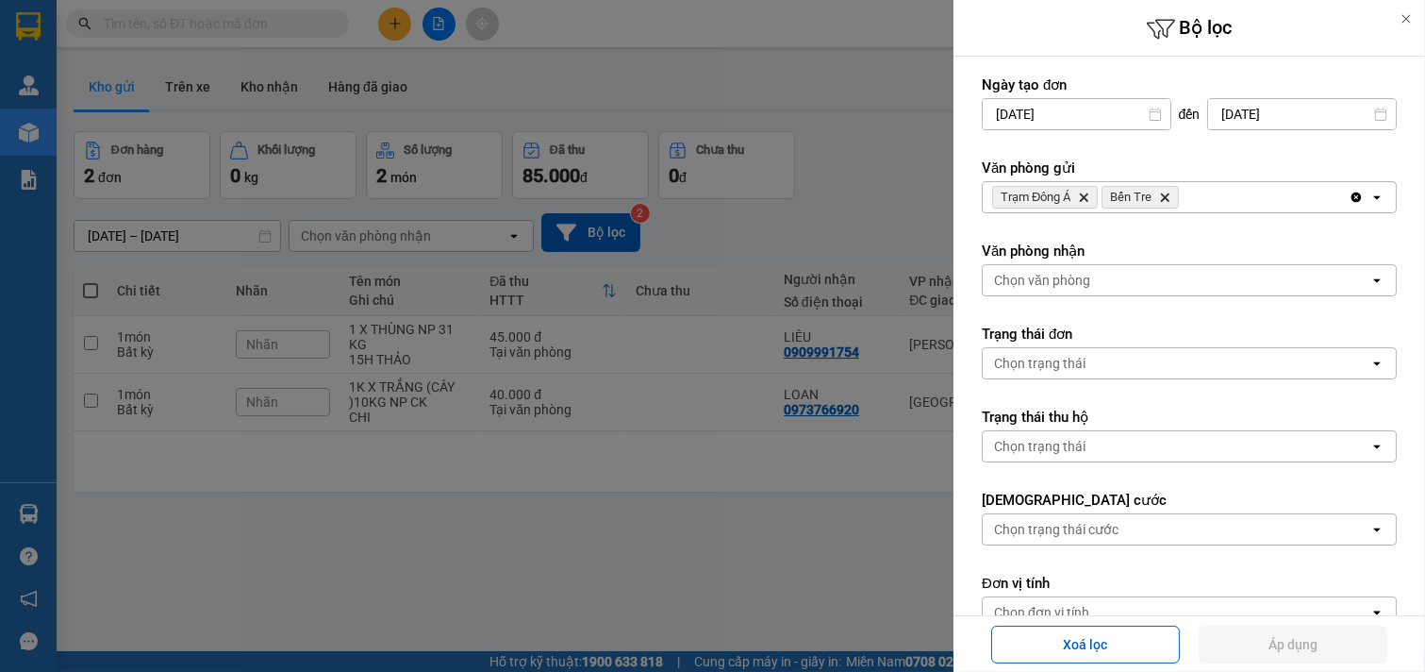
click at [1162, 198] on icon "Delete" at bounding box center [1164, 196] width 11 height 11
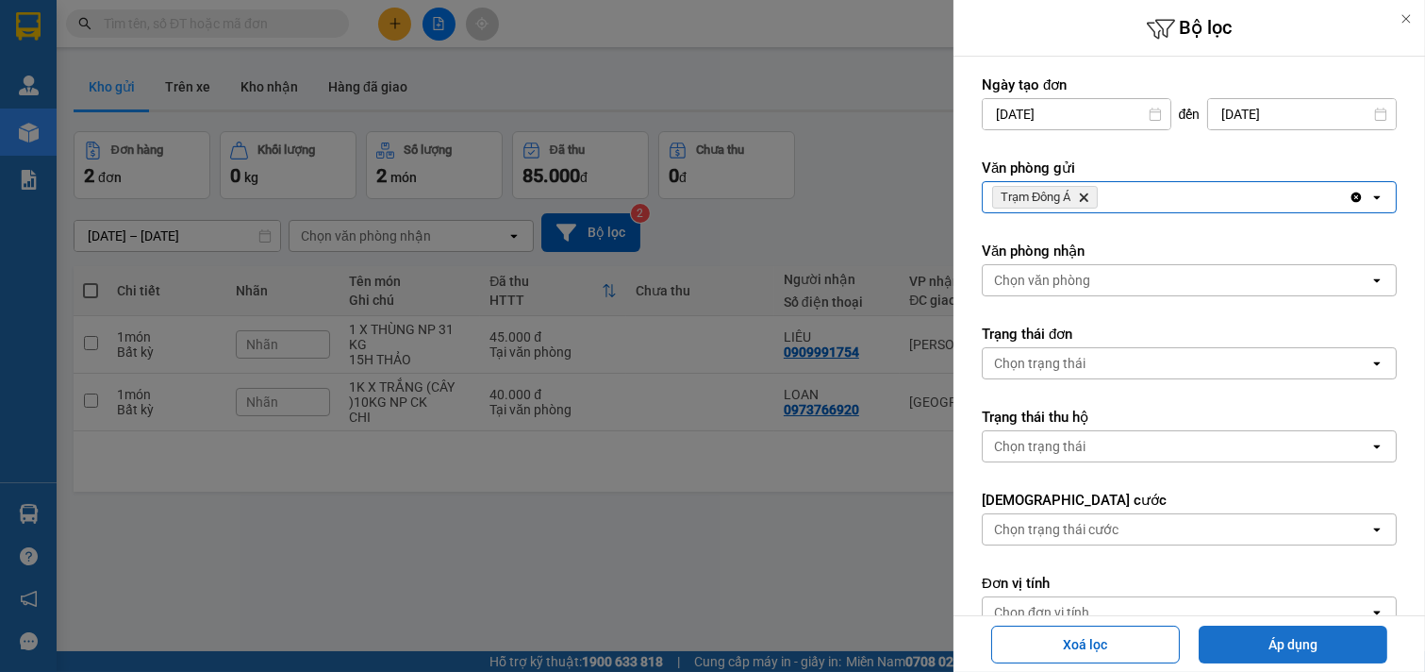
click at [1341, 652] on button "Áp dụng" at bounding box center [1293, 644] width 189 height 38
